Goal: Check status: Check status

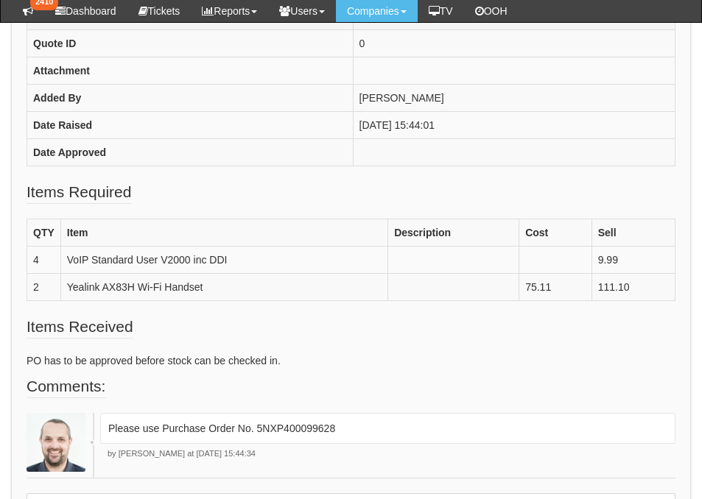
scroll to position [884, 0]
